Goal: Navigation & Orientation: Find specific page/section

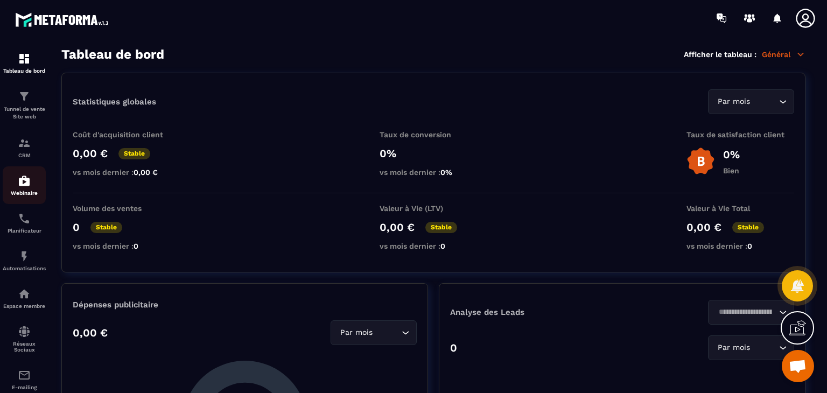
click at [22, 186] on img at bounding box center [24, 180] width 13 height 13
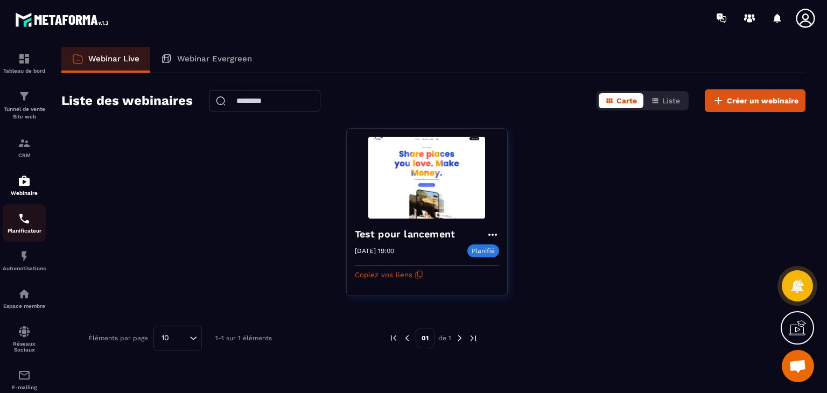
click at [25, 220] on img at bounding box center [24, 218] width 13 height 13
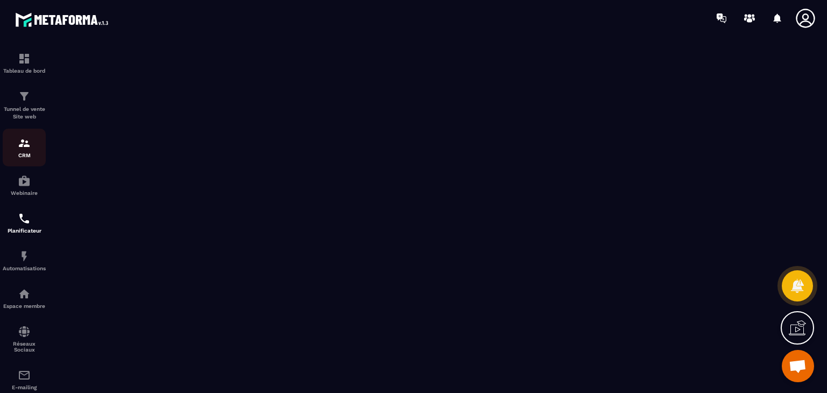
click at [29, 145] on img at bounding box center [24, 143] width 13 height 13
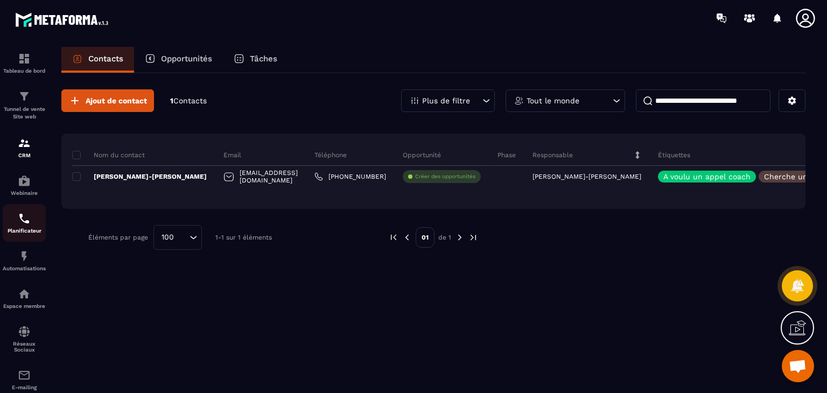
click at [20, 225] on img at bounding box center [24, 218] width 13 height 13
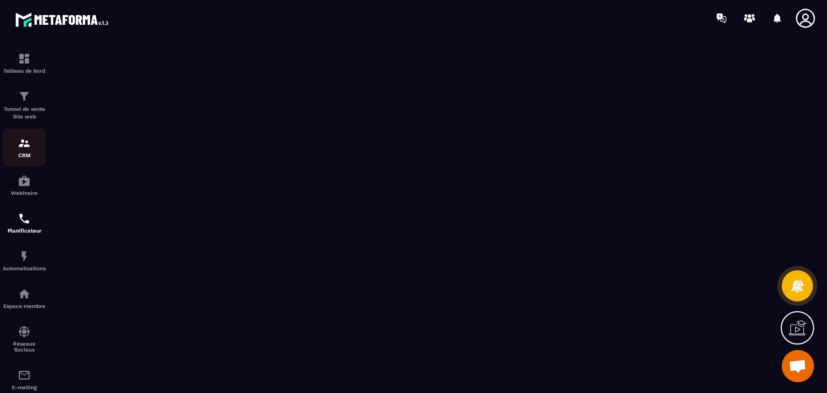
click at [23, 154] on p "CRM" at bounding box center [24, 155] width 43 height 6
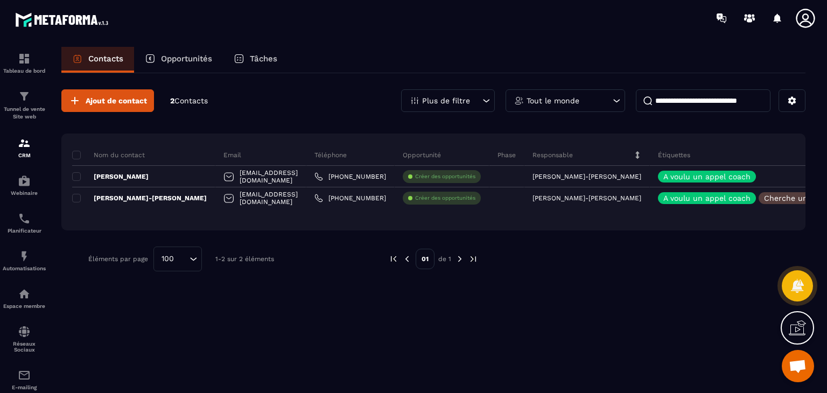
click at [259, 58] on p "Tâches" at bounding box center [263, 59] width 27 height 10
